Goal: Information Seeking & Learning: Learn about a topic

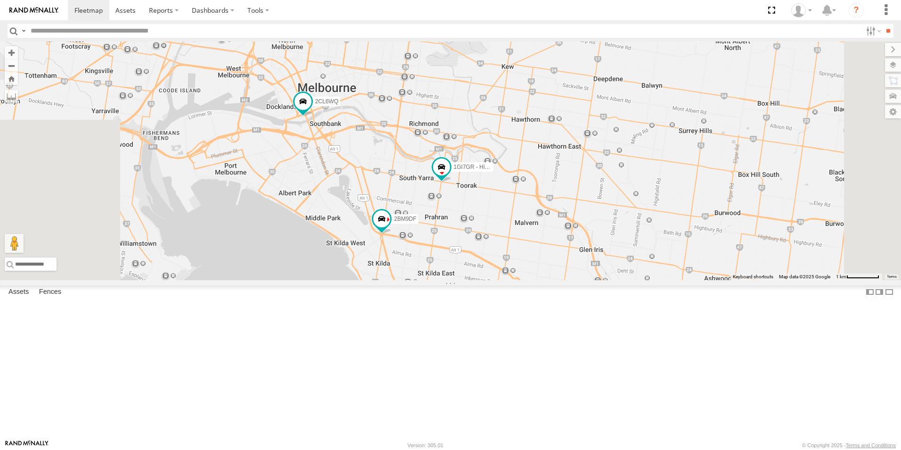
drag, startPoint x: 516, startPoint y: 170, endPoint x: 530, endPoint y: 286, distance: 116.8
click at [532, 280] on div "2CL6WQ 2BM9DF 1GI7GR - Hiace 3" at bounding box center [450, 160] width 901 height 238
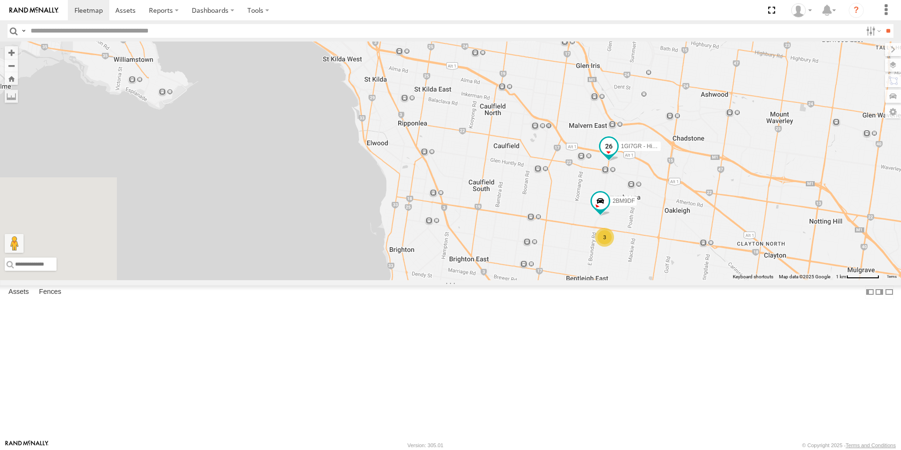
click at [617, 155] on span at bounding box center [608, 146] width 17 height 17
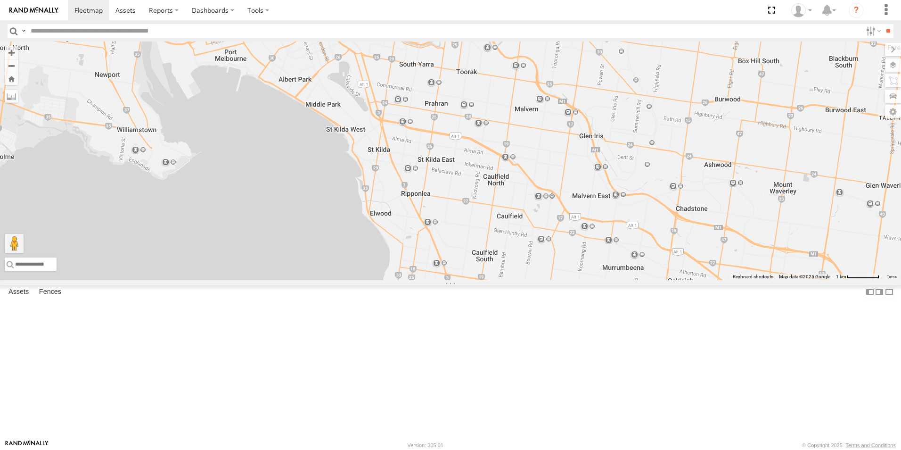
click at [285, 3] on label at bounding box center [276, 0] width 18 height 7
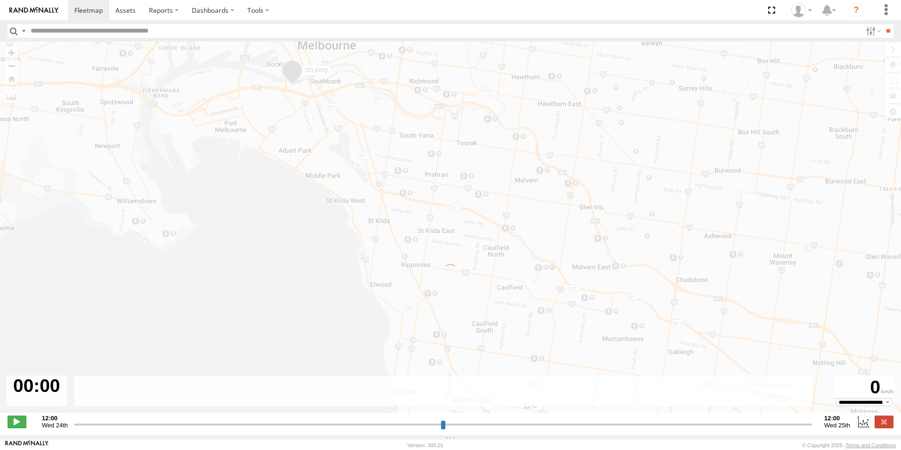
type input "**********"
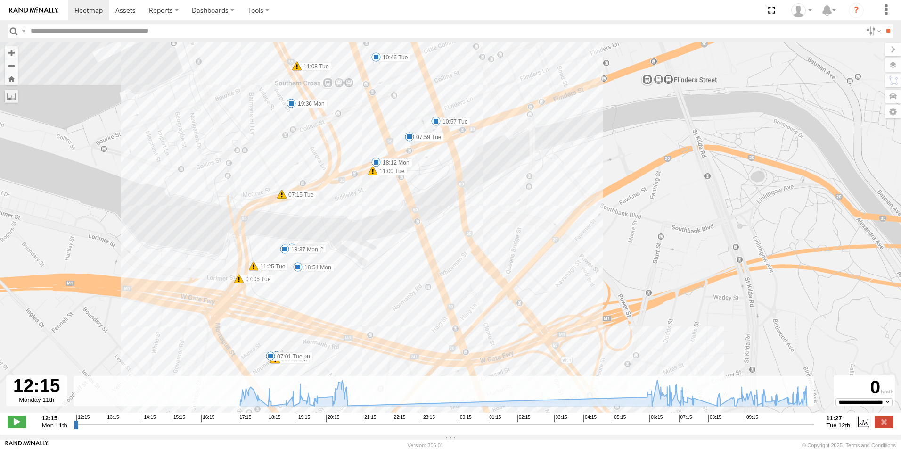
drag, startPoint x: 296, startPoint y: 149, endPoint x: 349, endPoint y: 50, distance: 112.2
click at [344, 54] on div "2CL6WQ 17:48 Mon 20:49 Mon 06:29 Tue 06:34 Tue 09:13 Tue 09:26 Tue 09:33 Tue 09…" at bounding box center [450, 231] width 901 height 381
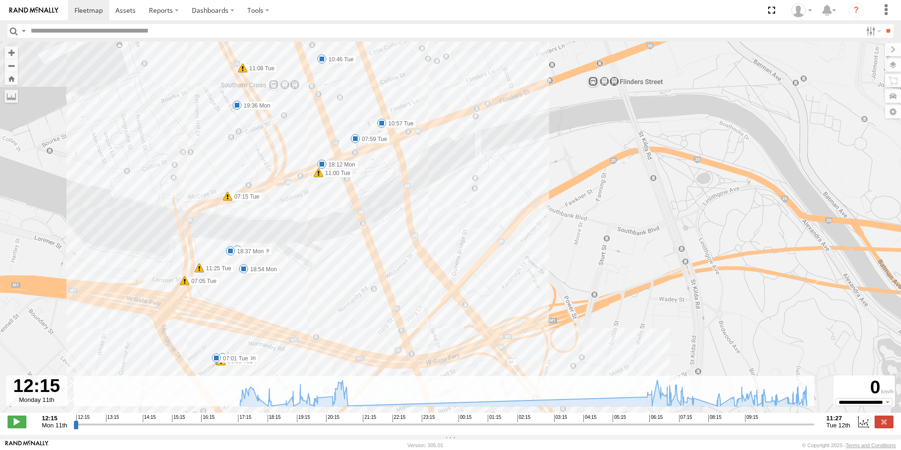
drag, startPoint x: 329, startPoint y: 235, endPoint x: 335, endPoint y: 211, distance: 24.2
click at [335, 211] on div "2CL6WQ 17:48 Mon 20:49 Mon 06:29 Tue 06:34 Tue 09:13 Tue 09:26 Tue 09:33 Tue 09…" at bounding box center [450, 231] width 901 height 381
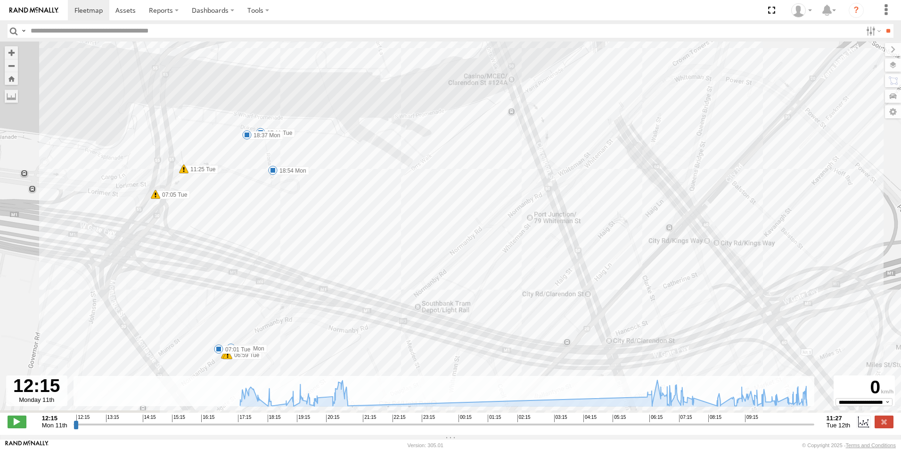
drag, startPoint x: 262, startPoint y: 279, endPoint x: 346, endPoint y: 182, distance: 128.6
click at [346, 182] on div "2CL6WQ 17:48 Mon 20:49 Mon 06:29 Tue 06:34 Tue 09:13 Tue 09:26 Tue 09:33 Tue 09…" at bounding box center [450, 231] width 901 height 381
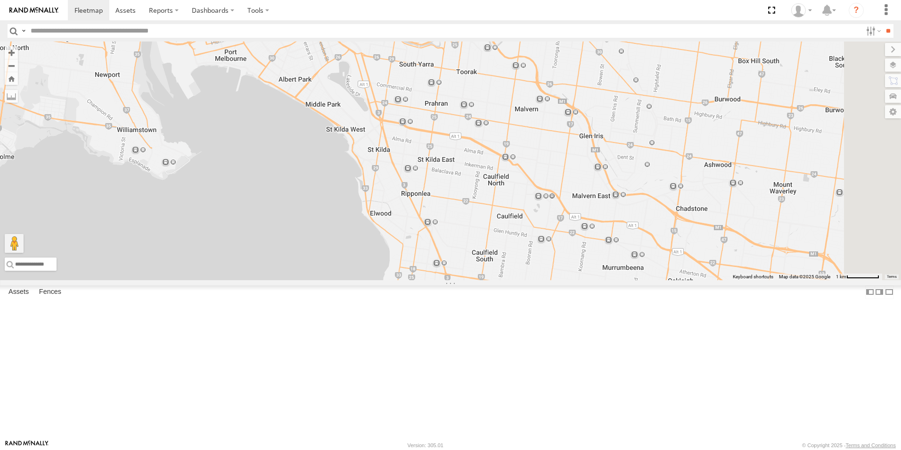
click at [303, 14] on span at bounding box center [292, 1] width 21 height 25
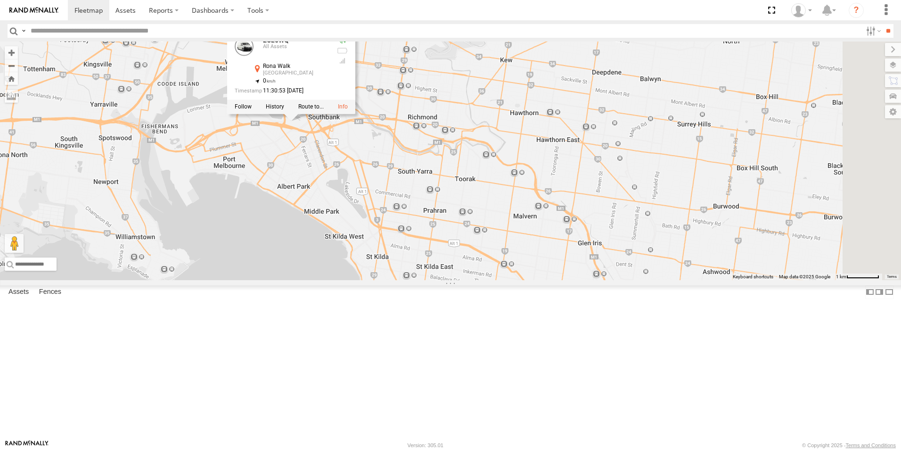
drag, startPoint x: 404, startPoint y: 115, endPoint x: 403, endPoint y: 217, distance: 102.7
click at [403, 217] on div "2CL6WQ 5 2CL6WQ All Assets Rona Walk South Wharf -37.82505 , 144.95058 0 11:30:…" at bounding box center [450, 160] width 901 height 238
click at [355, 114] on div at bounding box center [291, 107] width 128 height 14
click at [284, 110] on label at bounding box center [275, 107] width 18 height 7
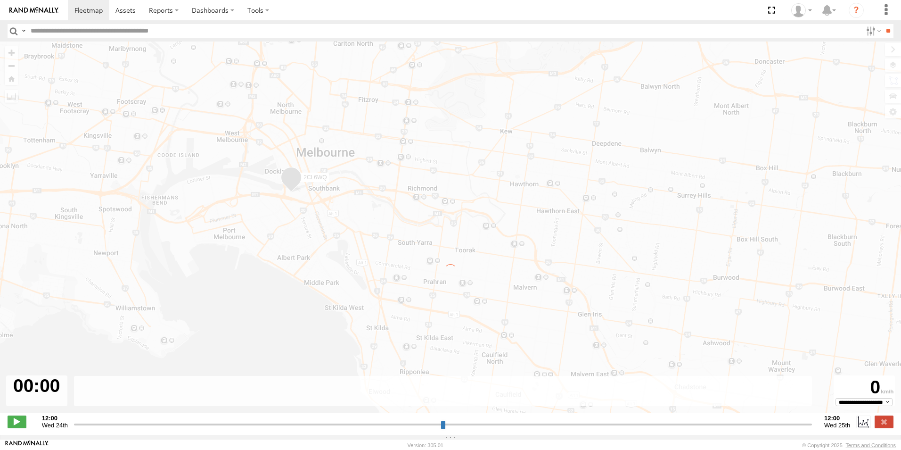
type input "**********"
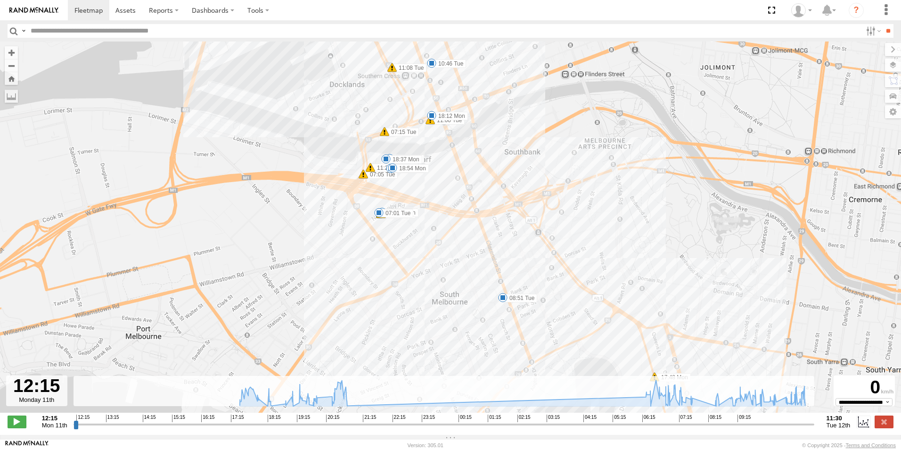
drag, startPoint x: 418, startPoint y: 171, endPoint x: 390, endPoint y: 276, distance: 108.8
click at [390, 276] on div "2CL6WQ 17:48 Mon 20:49 Mon 06:29 Tue 06:34 Tue 09:13 Tue 09:26 Tue 09:33 Tue 09…" at bounding box center [450, 231] width 901 height 381
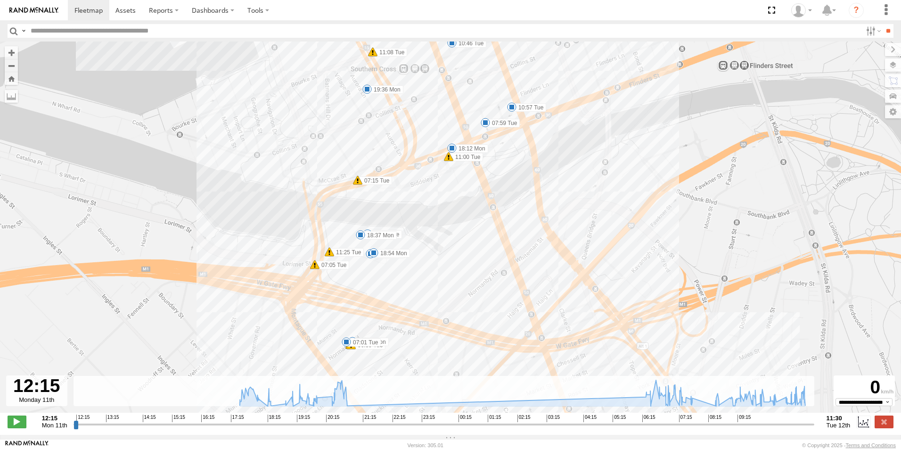
drag, startPoint x: 415, startPoint y: 187, endPoint x: 426, endPoint y: 309, distance: 122.6
click at [426, 309] on div "2CL6WQ 17:48 Mon 20:49 Mon 06:29 Tue 06:34 Tue 09:13 Tue 09:26 Tue 09:33 Tue 09…" at bounding box center [450, 231] width 901 height 381
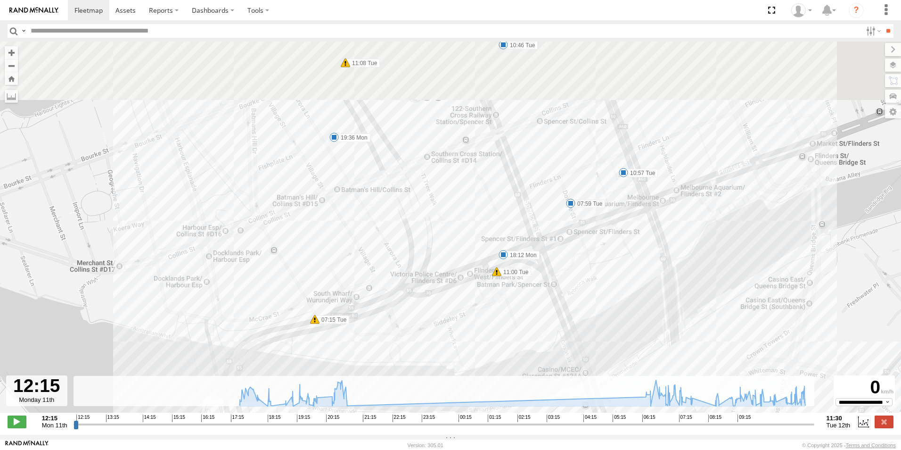
drag, startPoint x: 407, startPoint y: 197, endPoint x: 481, endPoint y: 356, distance: 176.0
click at [481, 371] on div "2CL6WQ 17:48 Mon 20:49 Mon 06:29 Tue 06:34 Tue 09:13 Tue 09:26 Tue 09:33 Tue 09…" at bounding box center [450, 231] width 901 height 381
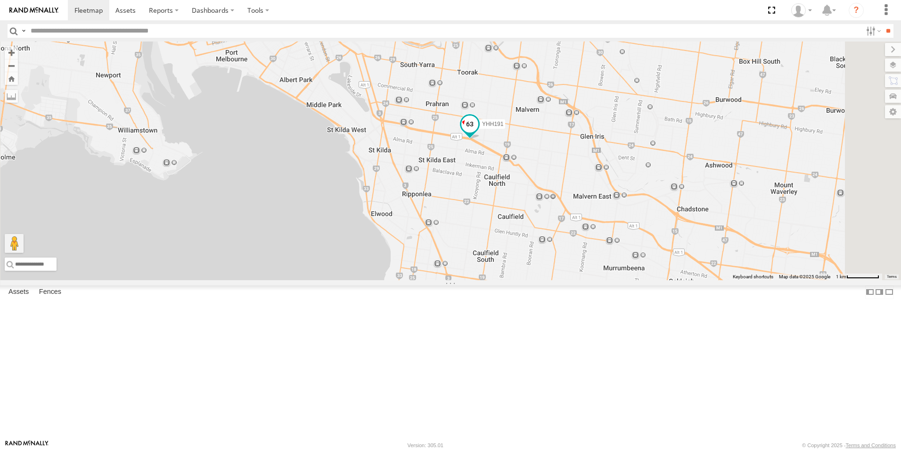
click at [478, 133] on span at bounding box center [469, 124] width 17 height 17
click at [361, 251] on div "2CL6WQ 4 YHH191 Armadale Armadale Frankston and more. View on Google Maps" at bounding box center [450, 160] width 901 height 238
click at [675, 231] on div "2CL6WQ 4 YHH191 Armadale Armadale Frankston and more. View on Google Maps" at bounding box center [450, 160] width 901 height 238
click at [514, 92] on button "Close" at bounding box center [502, 81] width 23 height 23
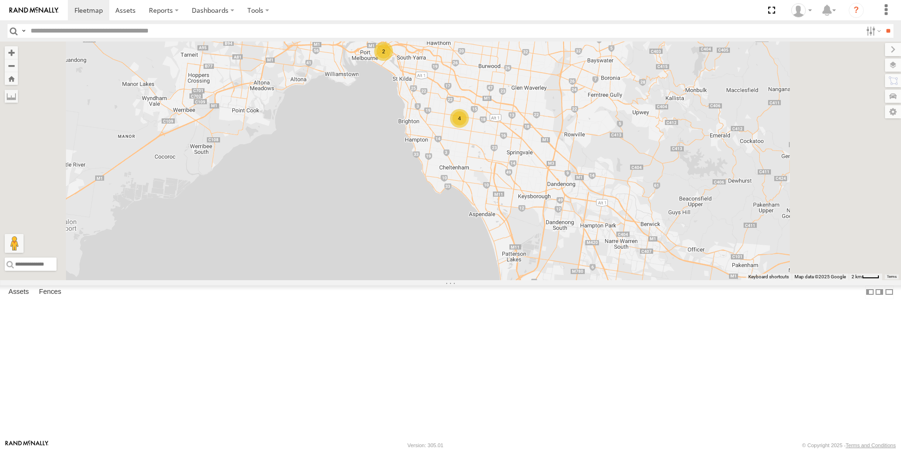
click at [469, 128] on div "4" at bounding box center [459, 118] width 19 height 19
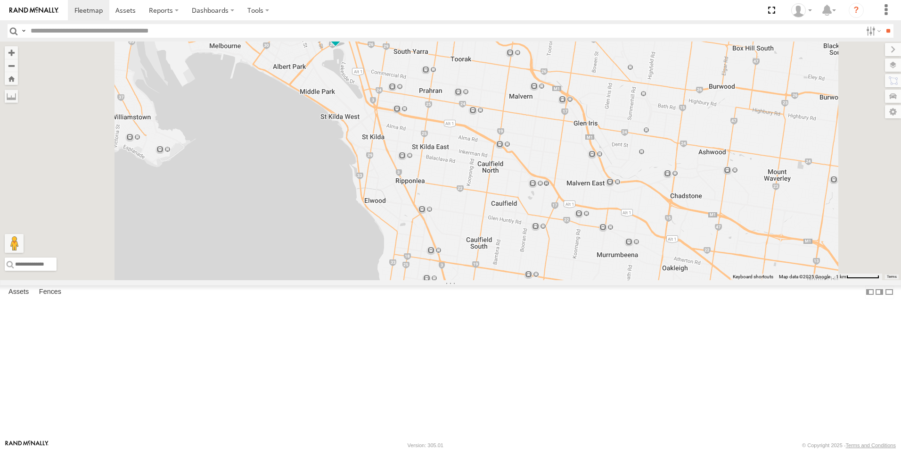
click at [307, 20] on span at bounding box center [298, 11] width 17 height 17
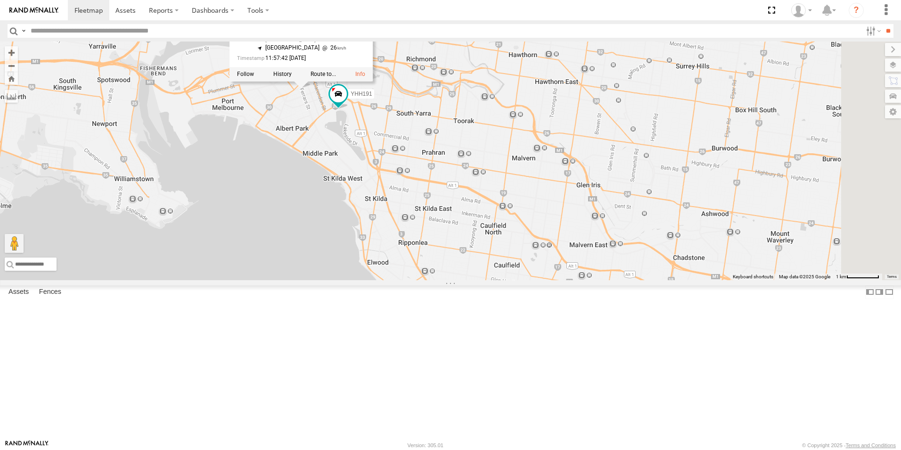
click at [706, 216] on div "2CL6WQ 4 YHH191 2CL6WQ All Assets Ferrars St South Melbourne -37.83233 , 144.95…" at bounding box center [450, 160] width 901 height 238
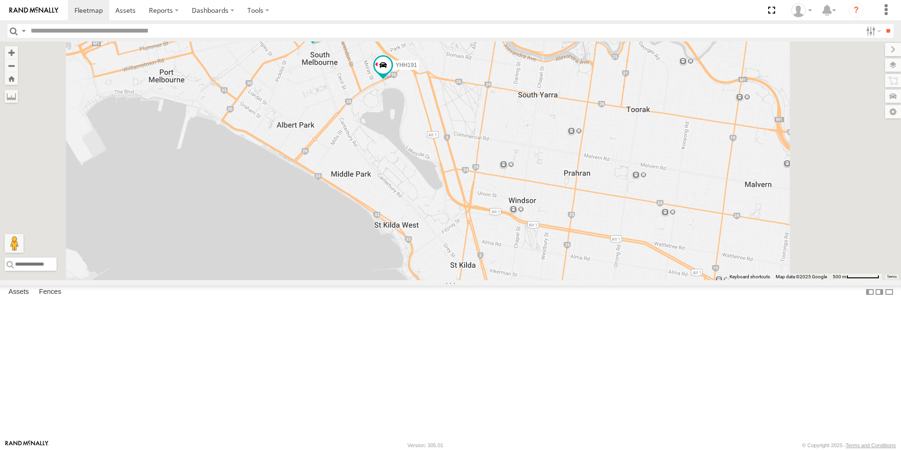
click at [321, 38] on span at bounding box center [312, 29] width 17 height 17
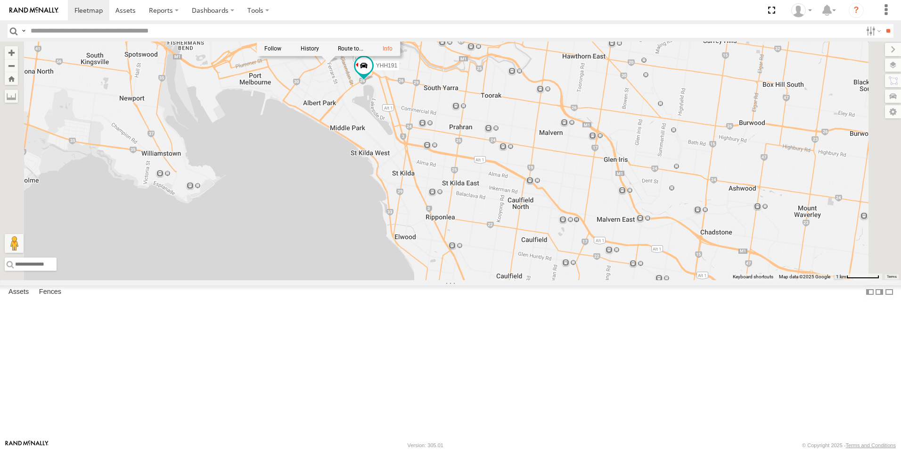
click at [465, 150] on div "2CL6WQ YHH191 2CL6WQ All Assets Ferrars St South Melbourne -37.83233 , 144.9546…" at bounding box center [450, 160] width 901 height 238
click at [337, 57] on span at bounding box center [328, 48] width 17 height 17
click at [319, 52] on label at bounding box center [310, 49] width 18 height 7
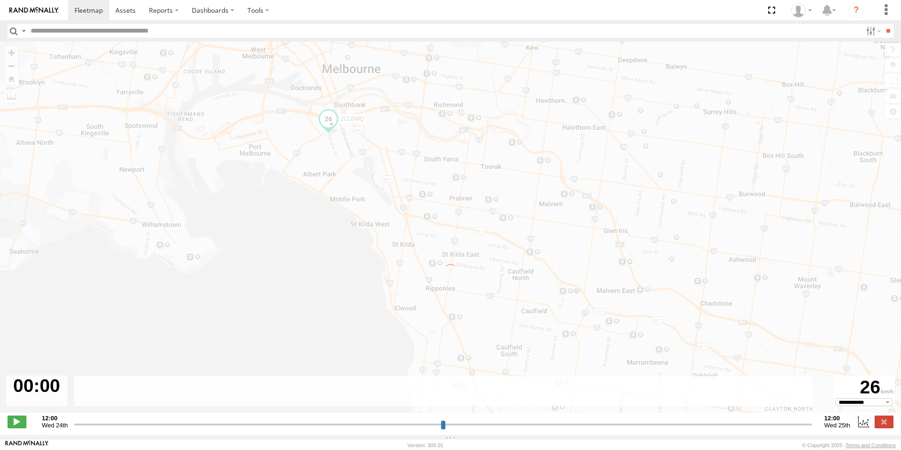
type input "**********"
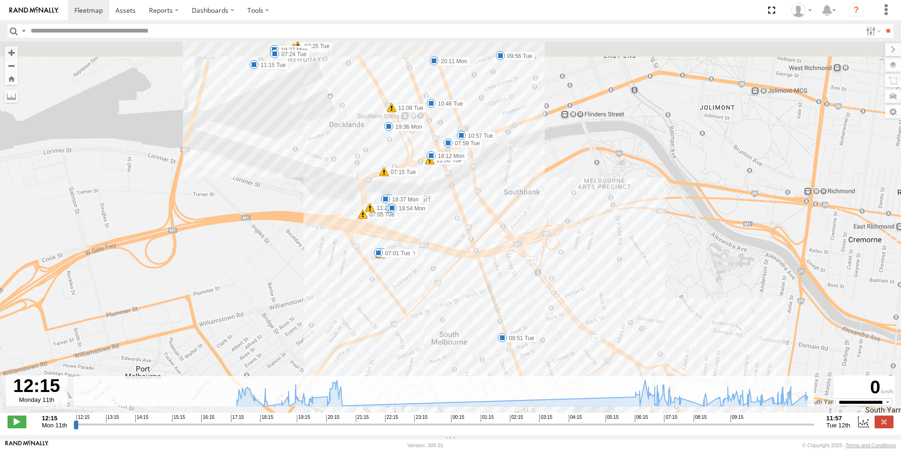
drag, startPoint x: 334, startPoint y: 184, endPoint x: 349, endPoint y: 217, distance: 35.8
click at [349, 217] on div "2CL6WQ 17:48 Mon 20:49 Mon 06:29 Tue 06:34 Tue 09:13 Tue 09:26 Tue 09:33 Tue 09…" at bounding box center [450, 231] width 901 height 381
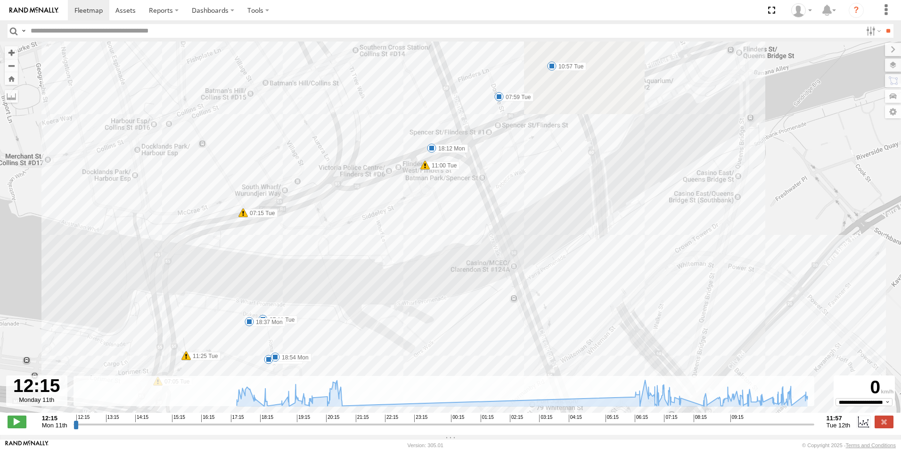
drag, startPoint x: 434, startPoint y: 179, endPoint x: 368, endPoint y: 294, distance: 132.6
click at [347, 319] on div "2CL6WQ 17:48 Mon 20:49 Mon 06:29 Tue 06:34 Tue 09:13 Tue 09:26 Tue 09:33 Tue 09…" at bounding box center [450, 231] width 901 height 381
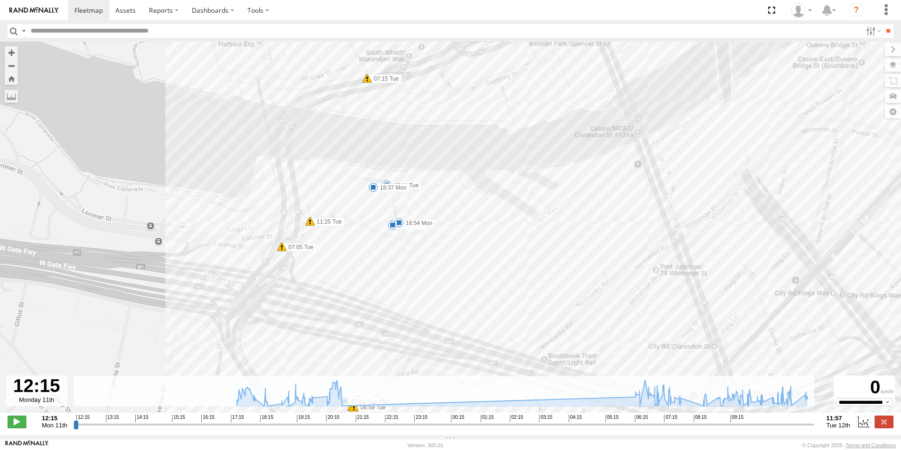
drag, startPoint x: 346, startPoint y: 278, endPoint x: 416, endPoint y: 173, distance: 126.4
click at [416, 173] on div "2CL6WQ 17:48 Mon 20:49 Mon 06:29 Tue 06:34 Tue 09:13 Tue 09:26 Tue 09:33 Tue 09…" at bounding box center [450, 231] width 901 height 381
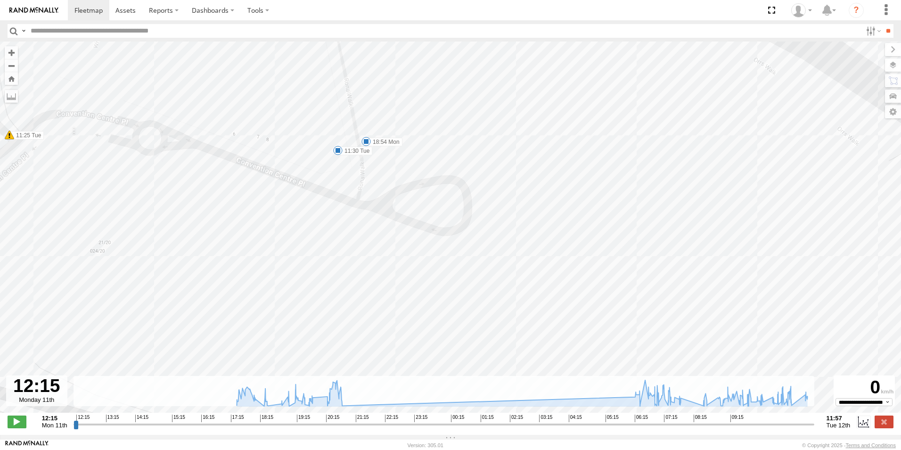
click at [341, 152] on span at bounding box center [337, 150] width 9 height 9
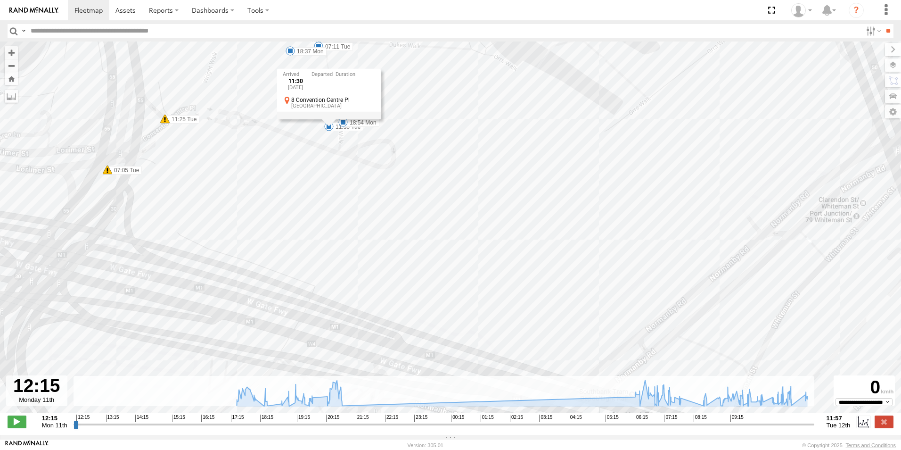
click at [347, 188] on div "2CL6WQ 17:48 Mon 20:49 Mon 06:29 Tue 06:34 Tue 09:13 Tue 09:26 Tue 09:33 Tue 09…" at bounding box center [450, 231] width 901 height 381
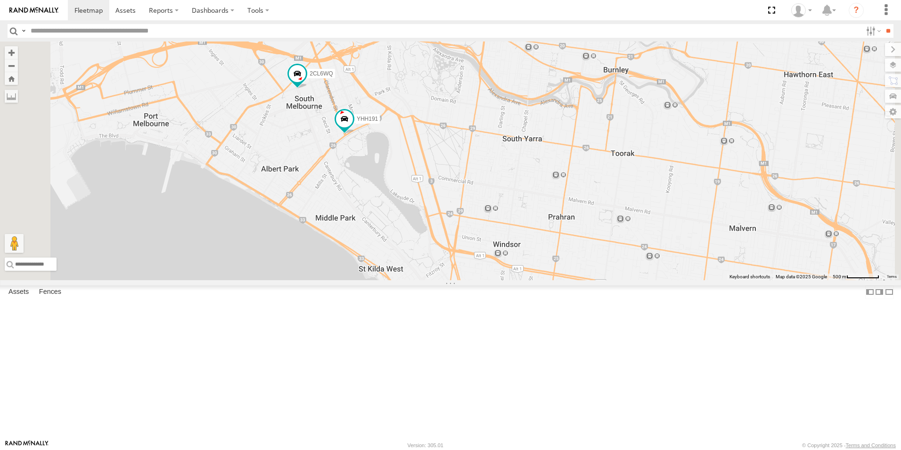
drag, startPoint x: 420, startPoint y: 100, endPoint x: 449, endPoint y: 226, distance: 129.2
click at [449, 226] on div "2CL6WQ YHH191" at bounding box center [450, 160] width 901 height 238
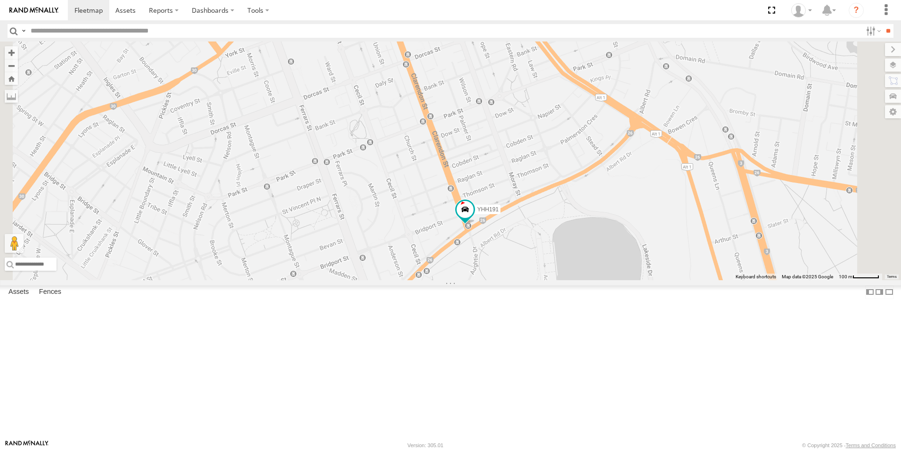
click at [286, 35] on span at bounding box center [277, 26] width 17 height 17
click at [267, 31] on label at bounding box center [258, 28] width 18 height 7
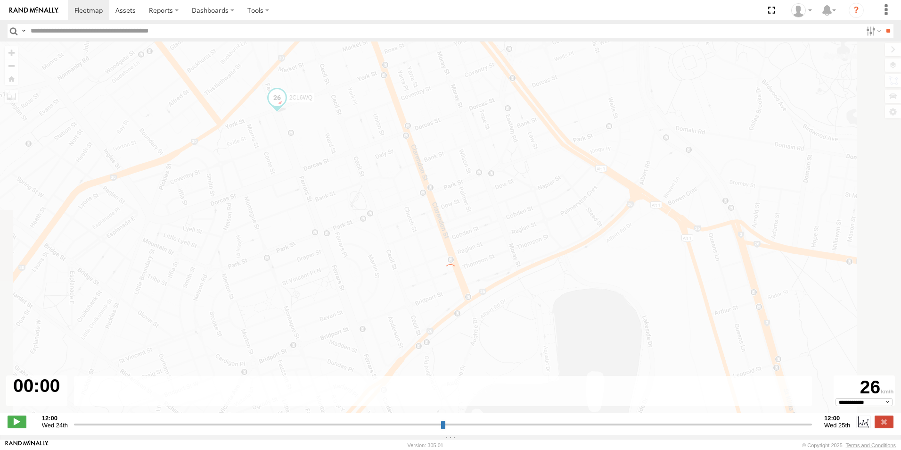
type input "**********"
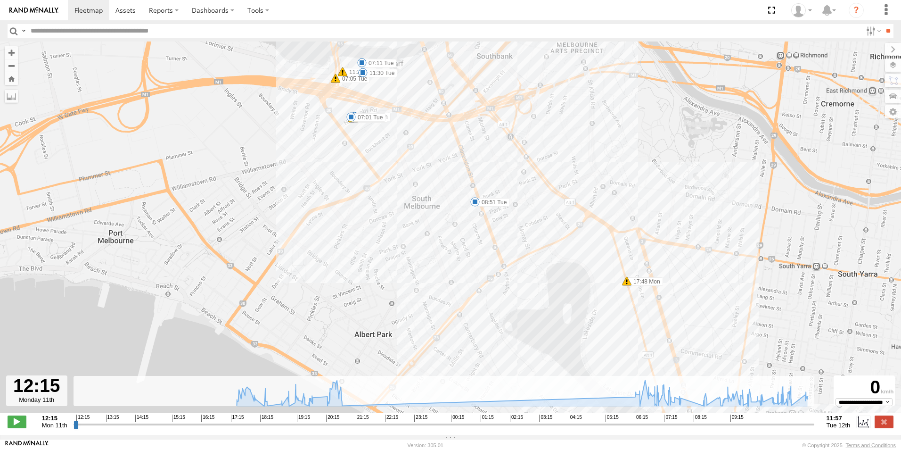
drag, startPoint x: 343, startPoint y: 115, endPoint x: 392, endPoint y: 193, distance: 92.6
click at [392, 193] on div "2CL6WQ 17:48 Mon 20:49 Mon 06:29 Tue 06:34 Tue 09:13 Tue 09:26 Tue 09:33 Tue 09…" at bounding box center [450, 231] width 901 height 381
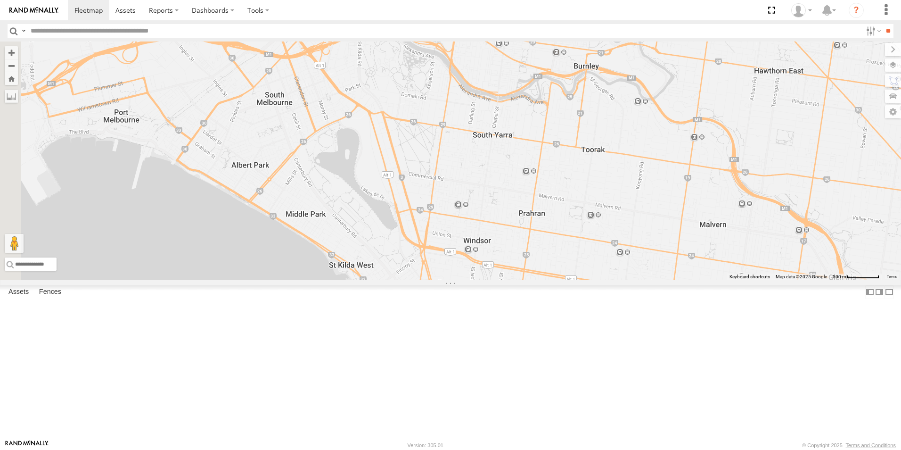
drag, startPoint x: 393, startPoint y: 128, endPoint x: 571, endPoint y: 314, distance: 257.7
click at [571, 280] on div "2CL6WQ YHH191" at bounding box center [450, 160] width 901 height 238
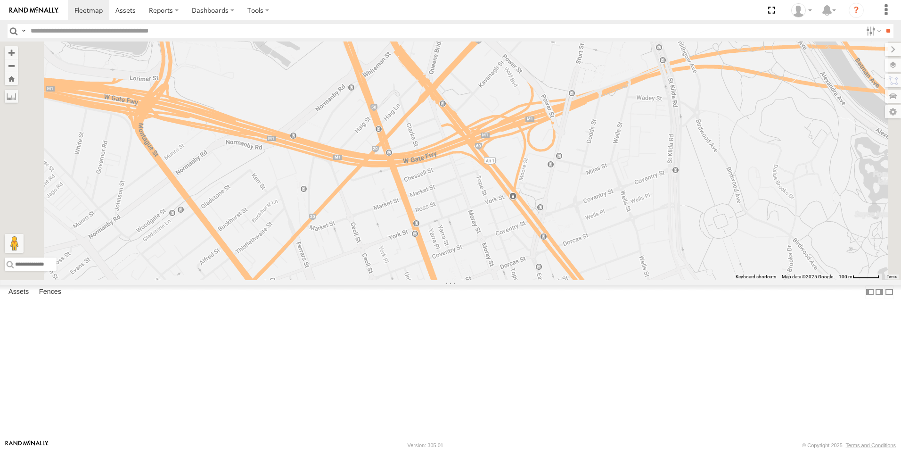
drag, startPoint x: 398, startPoint y: 114, endPoint x: 437, endPoint y: 225, distance: 117.4
click at [437, 225] on div "2CL6WQ YHH191" at bounding box center [450, 160] width 901 height 238
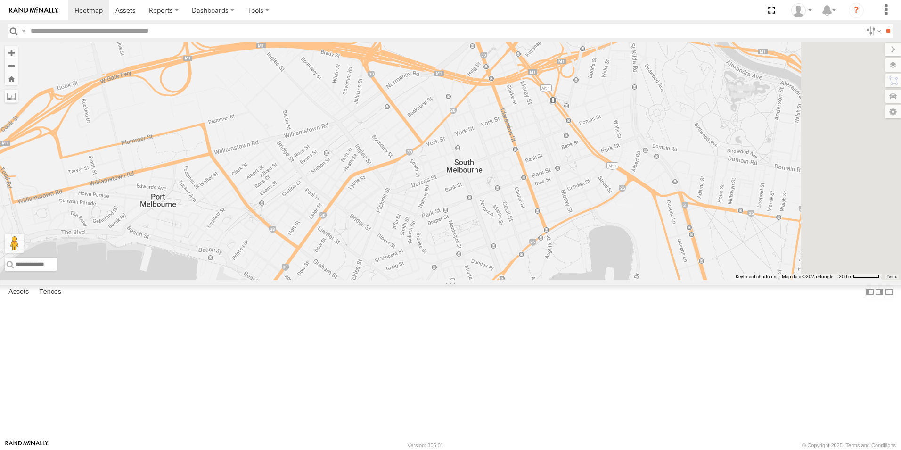
drag, startPoint x: 660, startPoint y: 330, endPoint x: 508, endPoint y: 49, distance: 319.6
click at [508, 49] on div "2CL6WQ YHH191" at bounding box center [450, 160] width 901 height 238
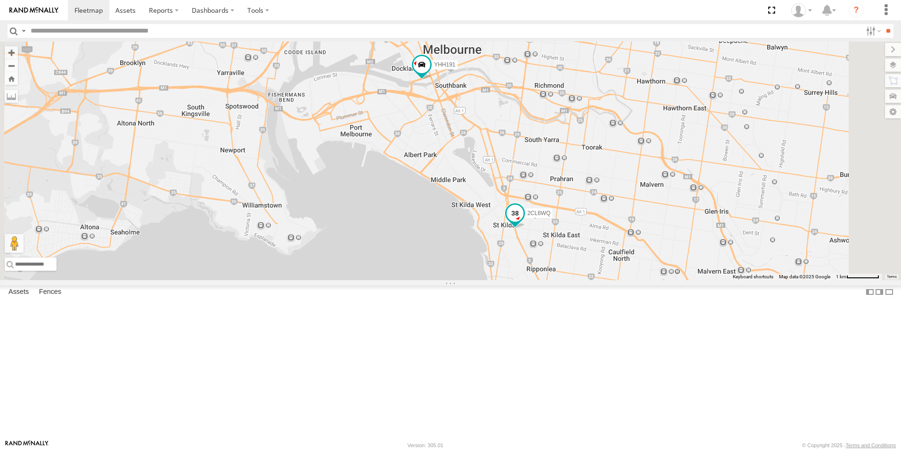
click at [524, 221] on span at bounding box center [515, 213] width 17 height 17
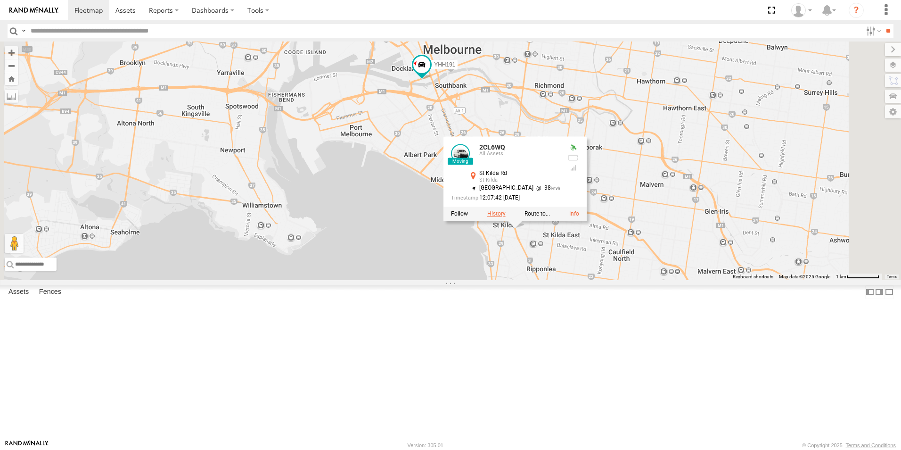
click at [506, 217] on label at bounding box center [496, 214] width 18 height 7
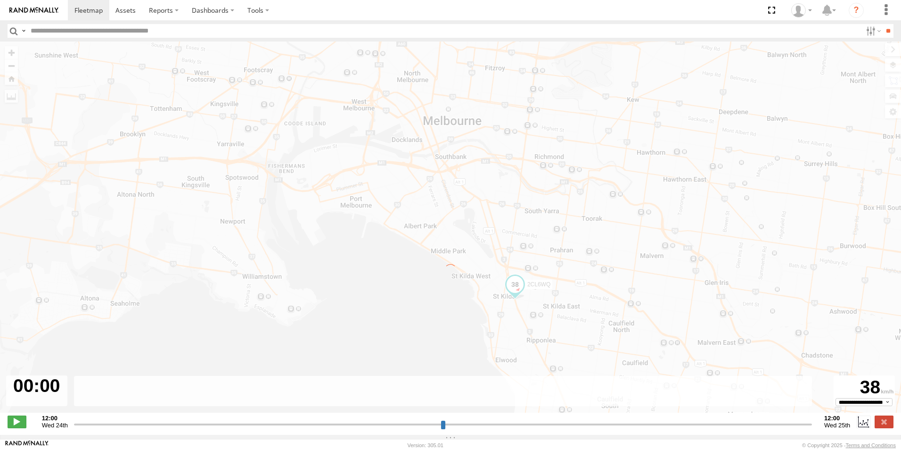
type input "**********"
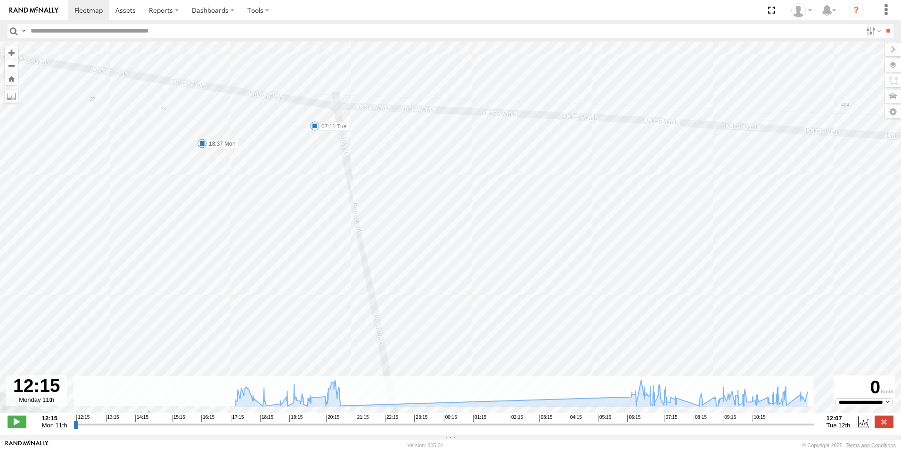
drag, startPoint x: 340, startPoint y: 117, endPoint x: 419, endPoint y: 260, distance: 162.9
click at [419, 274] on div "2CL6WQ 17:48 Mon 20:49 Mon 06:29 Tue 06:34 Tue 09:13 Tue 09:26 Tue 09:33 Tue 09…" at bounding box center [450, 231] width 901 height 381
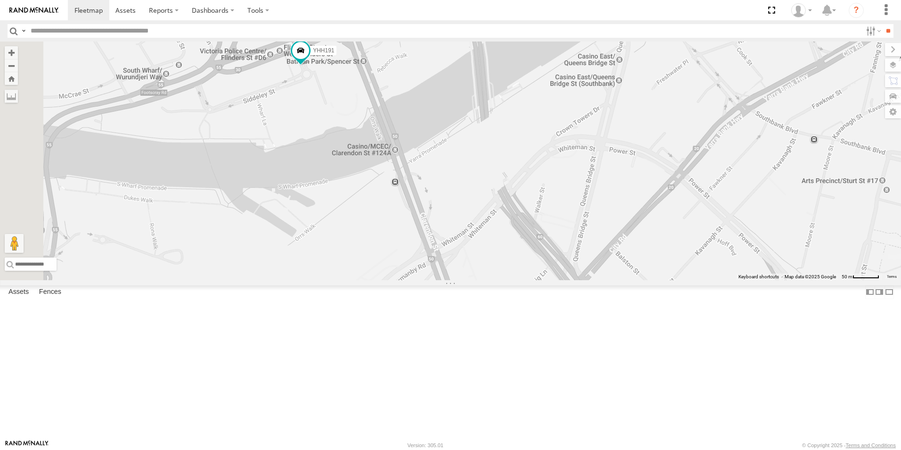
drag, startPoint x: 345, startPoint y: 206, endPoint x: 510, endPoint y: 276, distance: 179.7
click at [503, 280] on div "YHH191" at bounding box center [450, 160] width 901 height 238
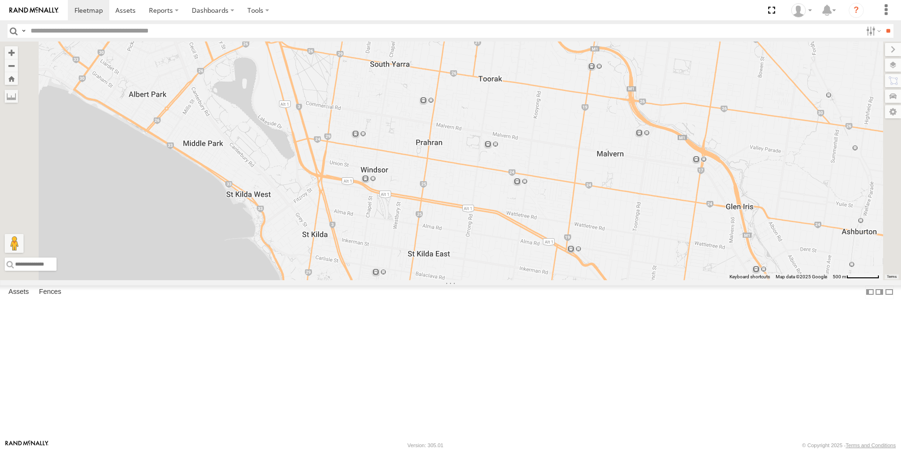
click at [0, 0] on div "1GI7GR - Hiace" at bounding box center [0, 0] width 0 height 0
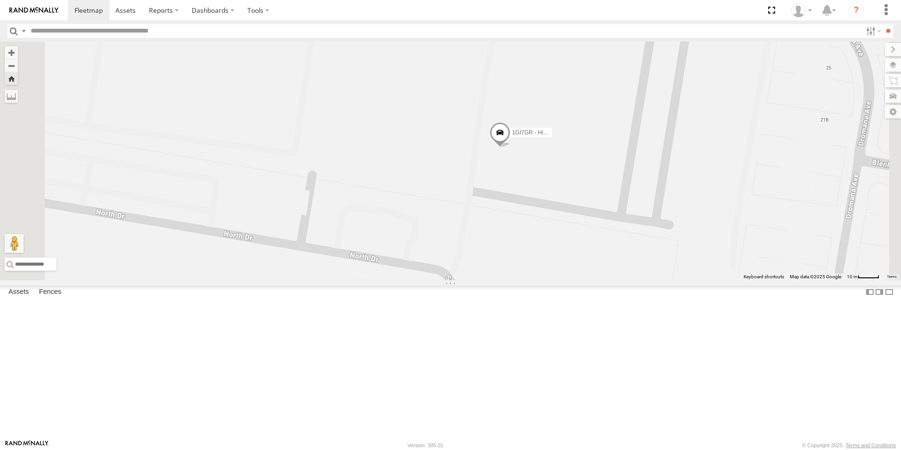
click at [510, 147] on span at bounding box center [500, 134] width 21 height 25
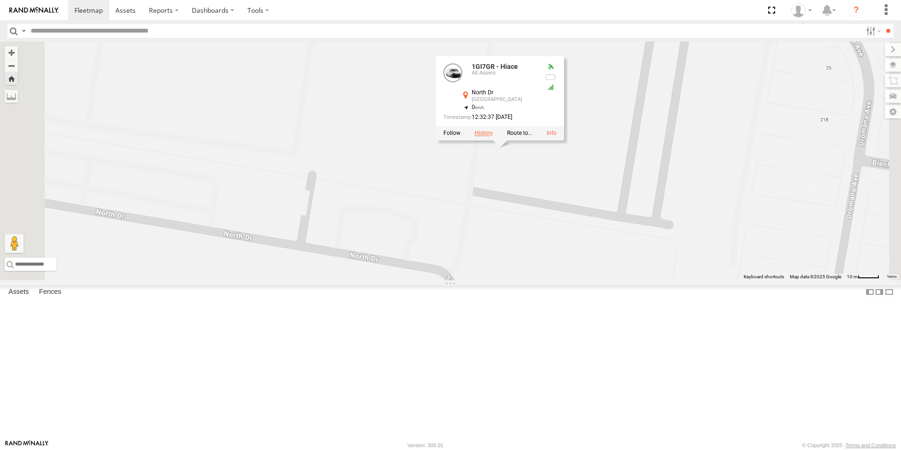
click at [493, 137] on label at bounding box center [484, 133] width 18 height 7
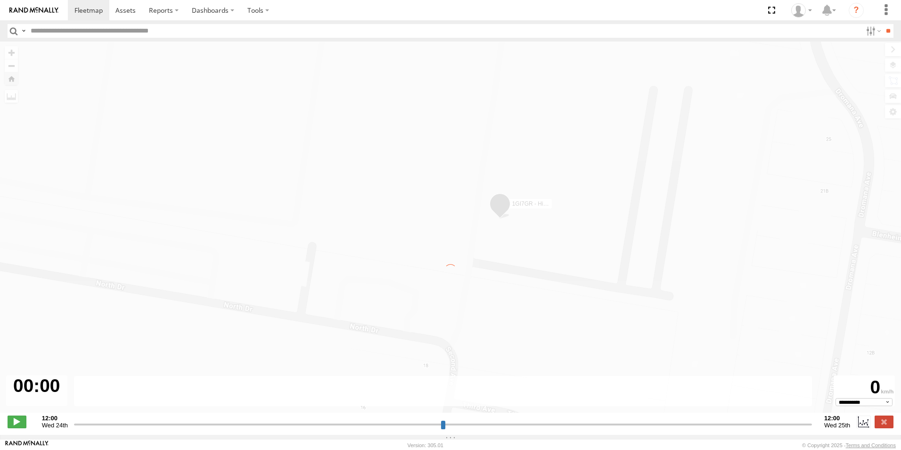
type input "**********"
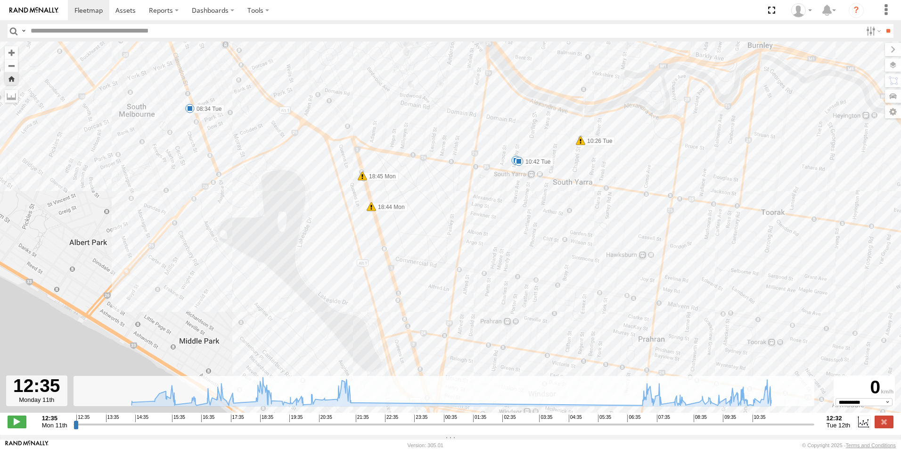
drag, startPoint x: 347, startPoint y: 117, endPoint x: 562, endPoint y: 275, distance: 267.3
click at [562, 275] on div "1GI7GR - Hiace 12:35 Mon 12:35 Mon 17:13 Mon 17:25 Mon 18:22 Mon 18:22 Mon 18:4…" at bounding box center [450, 231] width 901 height 381
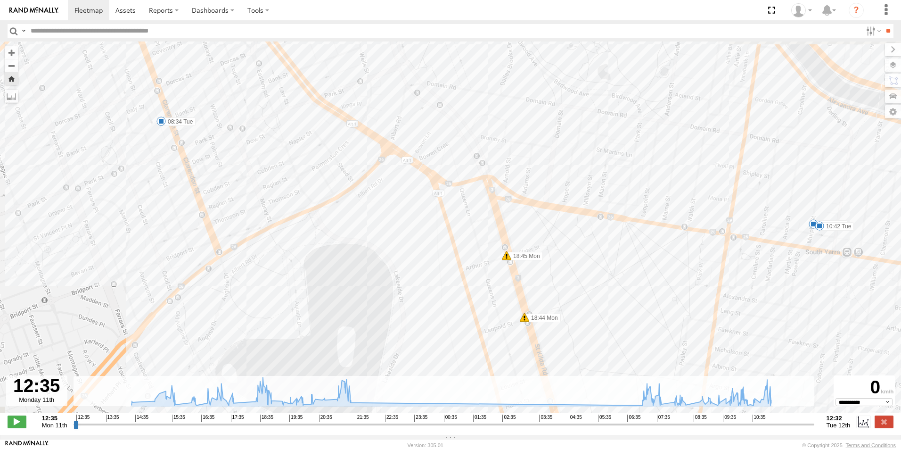
drag, startPoint x: 183, startPoint y: 123, endPoint x: 347, endPoint y: 238, distance: 199.6
click at [347, 238] on div "1GI7GR - Hiace 12:35 Mon 12:35 Mon 17:13 Mon 17:25 Mon 18:22 Mon 18:22 Mon 18:4…" at bounding box center [450, 231] width 901 height 381
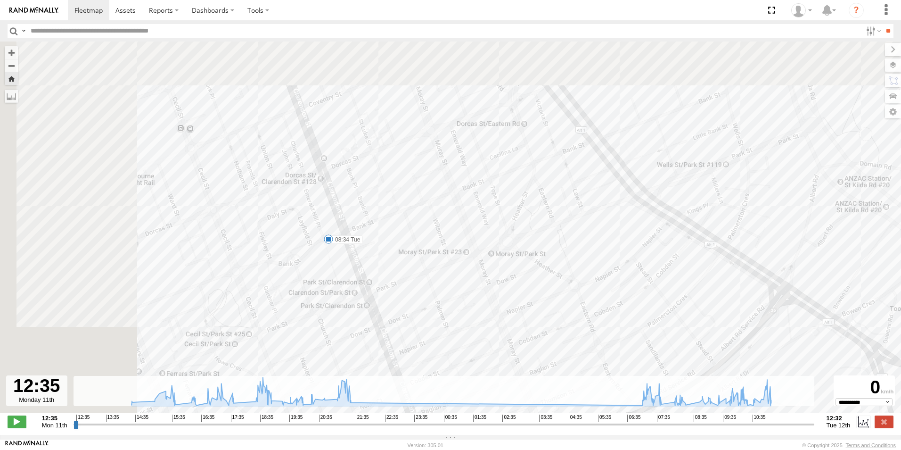
drag, startPoint x: 289, startPoint y: 120, endPoint x: 711, endPoint y: 297, distance: 457.5
click at [711, 297] on div "1GI7GR - Hiace 12:35 Mon 12:35 Mon 17:13 Mon 17:25 Mon 18:22 Mon 18:22 Mon 18:4…" at bounding box center [450, 231] width 901 height 381
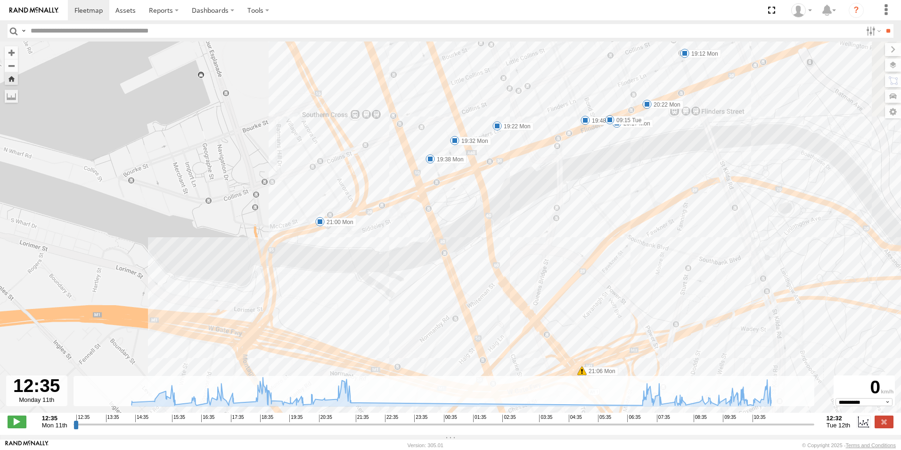
drag, startPoint x: 582, startPoint y: 164, endPoint x: 491, endPoint y: 300, distance: 163.9
click at [491, 300] on div "1GI7GR - Hiace 12:35 Mon 12:35 Mon 17:13 Mon 17:25 Mon 18:22 Mon 18:22 Mon 18:4…" at bounding box center [450, 231] width 901 height 381
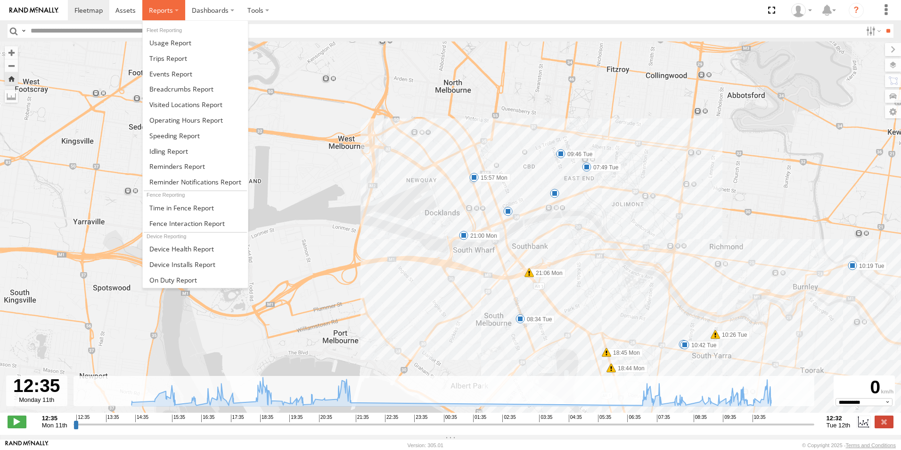
click at [166, 14] on span at bounding box center [161, 10] width 24 height 9
click at [175, 41] on span at bounding box center [170, 42] width 42 height 9
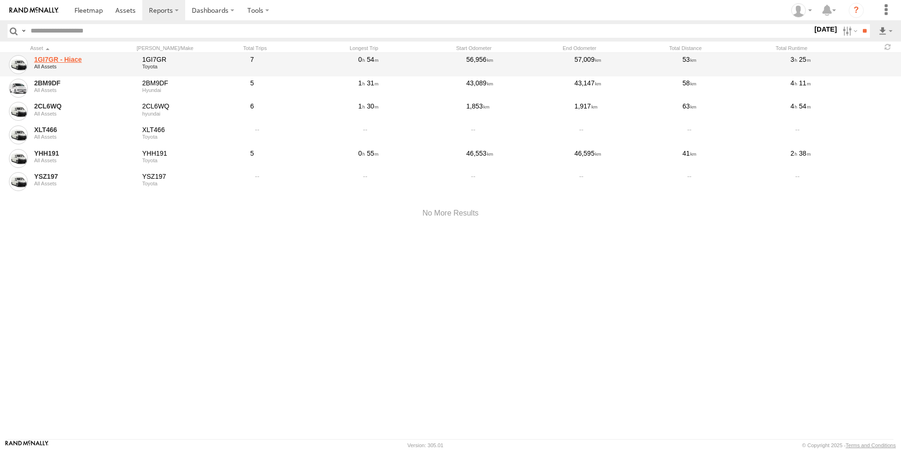
click at [115, 61] on link "1GI7GR - Hiace" at bounding box center [85, 59] width 102 height 8
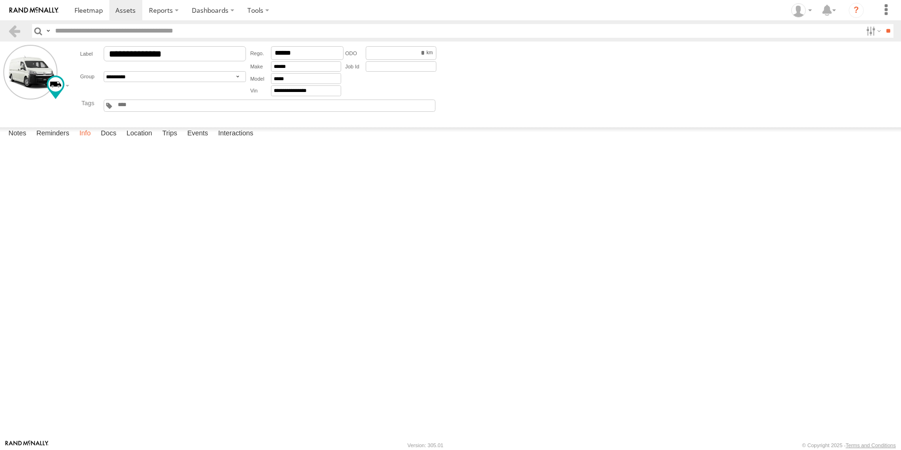
click at [85, 140] on label "Info" at bounding box center [84, 133] width 21 height 13
click at [115, 140] on label "Docs" at bounding box center [108, 133] width 25 height 13
click label "Location"
click label "Trips"
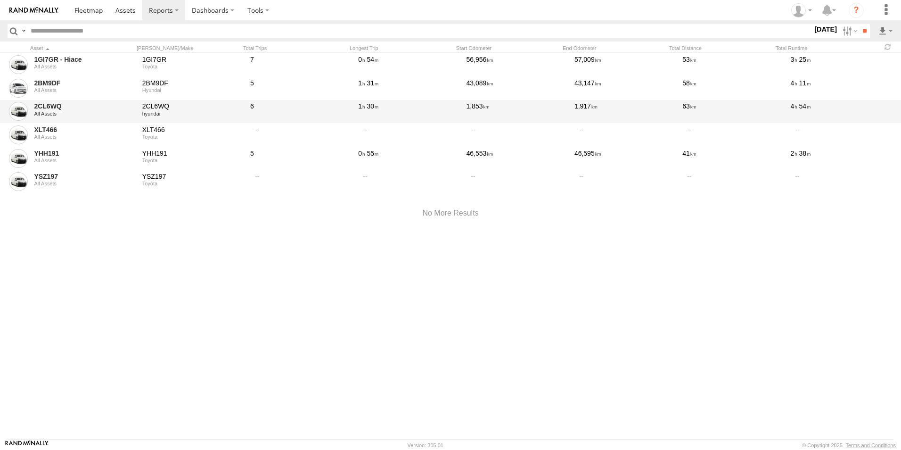
click at [89, 115] on div "All Assets" at bounding box center [85, 114] width 102 height 6
click at [320, 103] on div "6" at bounding box center [301, 112] width 104 height 22
click at [318, 113] on div "6" at bounding box center [301, 112] width 104 height 22
click at [113, 104] on link "2CL6WQ" at bounding box center [85, 106] width 102 height 8
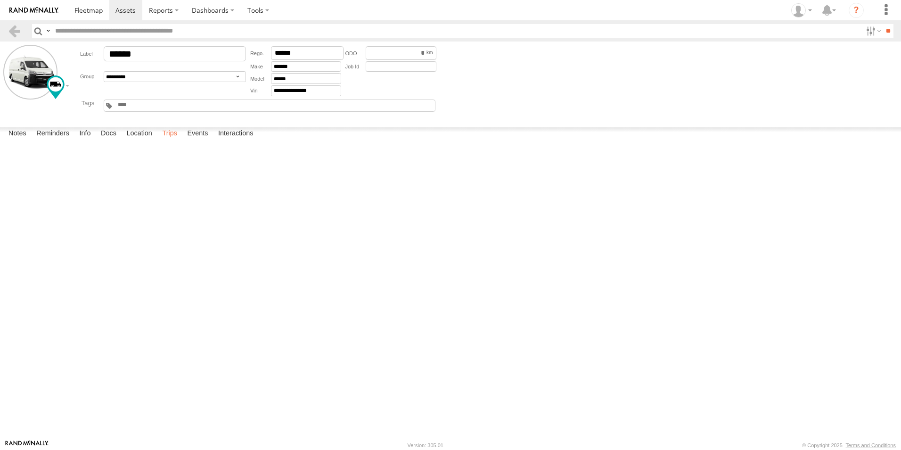
click at [172, 140] on label "Trips" at bounding box center [169, 133] width 25 height 13
click at [0, 0] on div "[GEOGRAPHIC_DATA],[GEOGRAPHIC_DATA]" at bounding box center [0, 0] width 0 height 0
click at [0, 0] on label "×" at bounding box center [0, 0] width 0 height 0
click at [0, 0] on div "[GEOGRAPHIC_DATA],[GEOGRAPHIC_DATA]" at bounding box center [0, 0] width 0 height 0
click at [0, 0] on label at bounding box center [0, 0] width 0 height 0
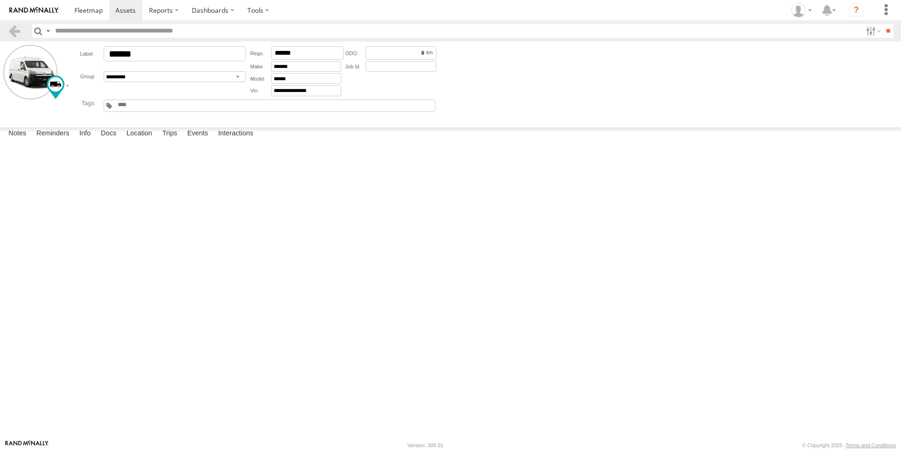
click at [0, 0] on div "20 Convention Centre Pl" at bounding box center [0, 0] width 0 height 0
click at [0, 0] on label "×" at bounding box center [0, 0] width 0 height 0
